Goal: Task Accomplishment & Management: Complete application form

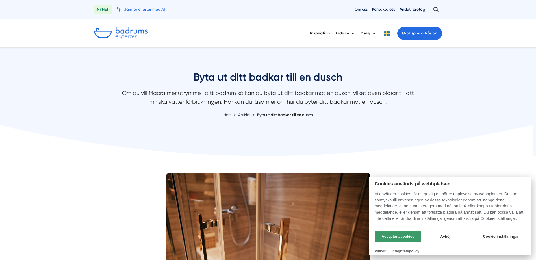
click at [396, 232] on button "Acceptera cookies" at bounding box center [398, 236] width 47 height 12
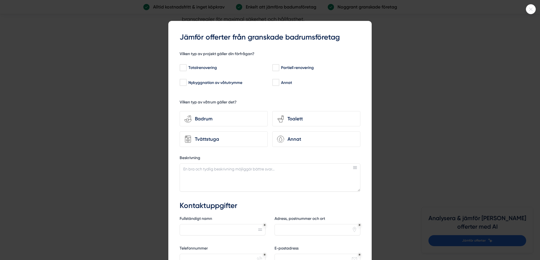
scroll to position [763, 0]
click at [275, 67] on input "Partiell renovering" at bounding box center [275, 68] width 6 height 6
checkbox input "true"
click at [206, 119] on div "Badrum" at bounding box center [227, 119] width 71 height 8
click at [0, 0] on input "bathroom-tub-towel Badrum" at bounding box center [0, 0] width 0 height 0
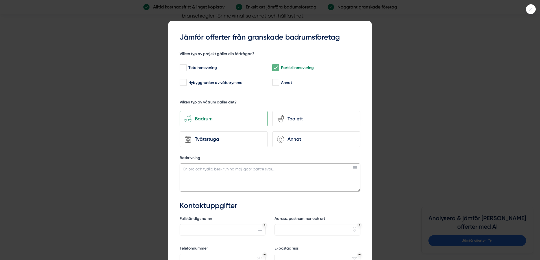
click at [181, 169] on textarea "Beskrivning" at bounding box center [270, 177] width 181 height 28
type textarea "Ersätt badkar med någon form av duschhörna. Material och arbete ska ingå i offe…"
click at [208, 228] on input "Fullständigt namn" at bounding box center [223, 229] width 86 height 11
type input "Mats"
click at [290, 231] on input "Adress, postnummer och ort" at bounding box center [318, 229] width 86 height 11
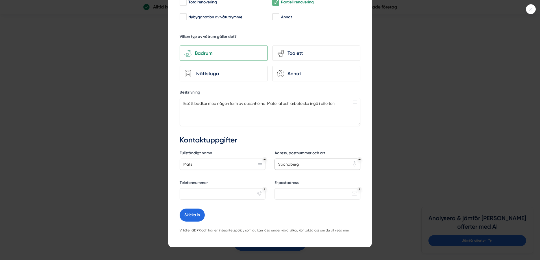
scroll to position [78, 0]
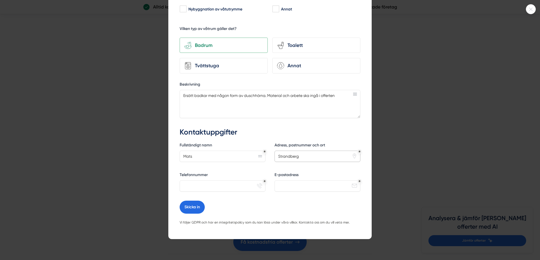
type input "Strandberg"
click at [209, 183] on input "Telefonnummer" at bounding box center [223, 185] width 86 height 11
click at [185, 180] on input "0+722054578" at bounding box center [223, 185] width 86 height 11
type input "0722054578"
click at [283, 182] on input "E-postadress" at bounding box center [318, 185] width 86 height 11
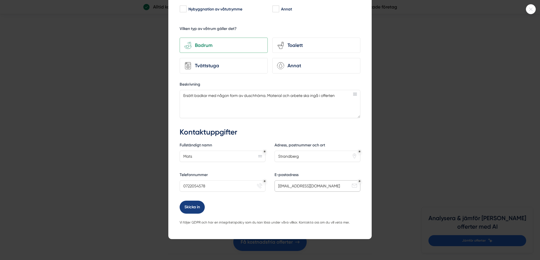
type input "[EMAIL_ADDRESS][DOMAIN_NAME]"
click at [189, 202] on button "Skicka in" at bounding box center [192, 207] width 25 height 13
